Goal: Task Accomplishment & Management: Manage account settings

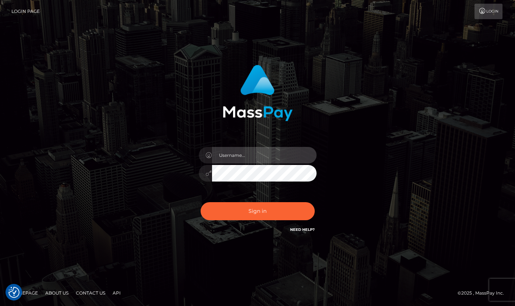
click at [261, 152] on input "text" at bounding box center [264, 155] width 105 height 17
type input "[PERSON_NAME]"
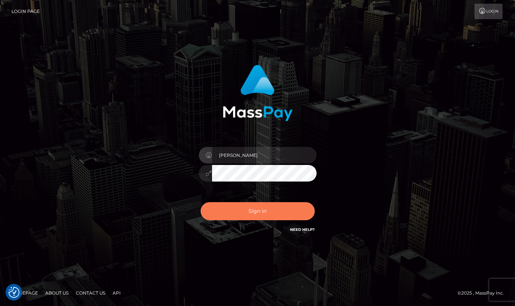
click at [274, 215] on button "Sign in" at bounding box center [258, 211] width 114 height 18
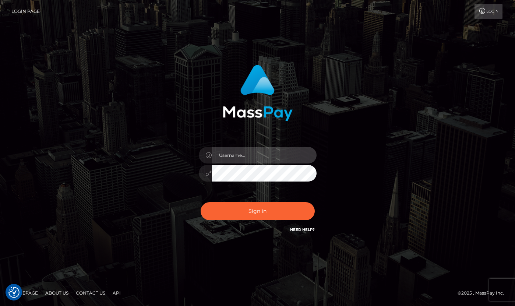
click at [274, 152] on input "text" at bounding box center [264, 155] width 105 height 17
type input "[PERSON_NAME]"
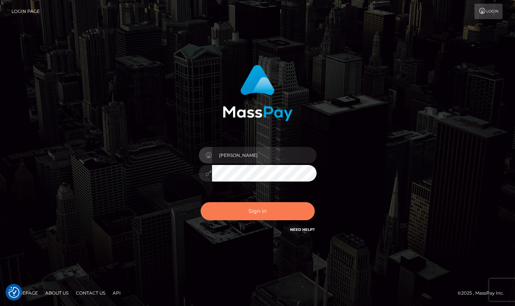
click at [282, 212] on button "Sign in" at bounding box center [258, 211] width 114 height 18
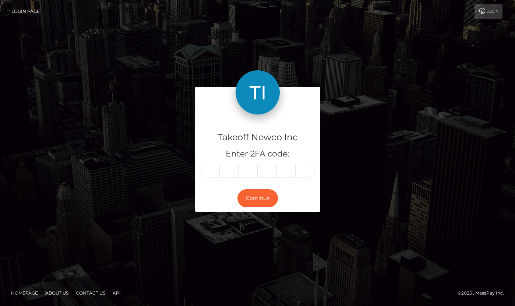
click at [212, 170] on input "text" at bounding box center [210, 171] width 19 height 13
type input "4"
type input "2"
type input "3"
type input "6"
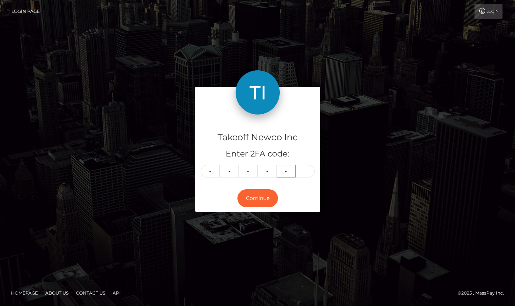
type input "0"
type input "6"
